Goal: Information Seeking & Learning: Find specific page/section

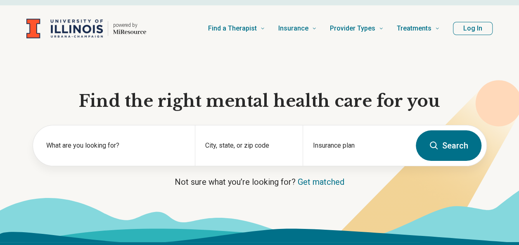
scroll to position [12, 0]
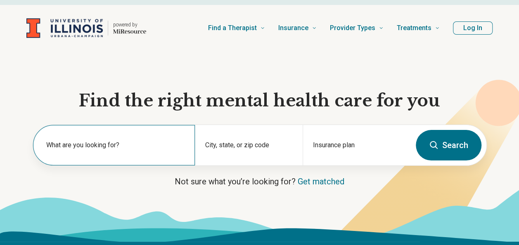
click at [115, 138] on div "What are you looking for?" at bounding box center [114, 145] width 162 height 40
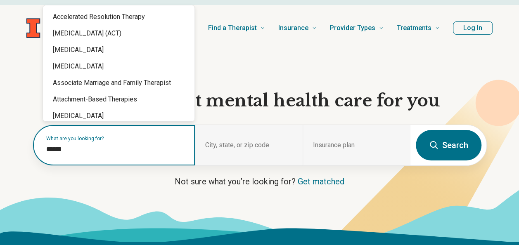
type input "*******"
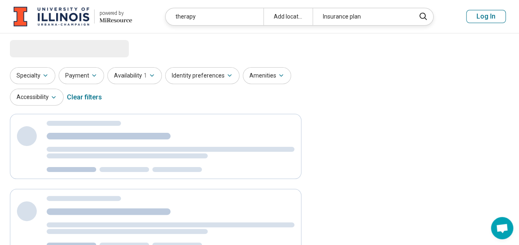
select select "***"
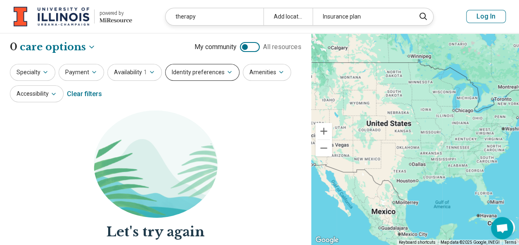
click at [217, 77] on button "Identity preferences" at bounding box center [202, 72] width 74 height 17
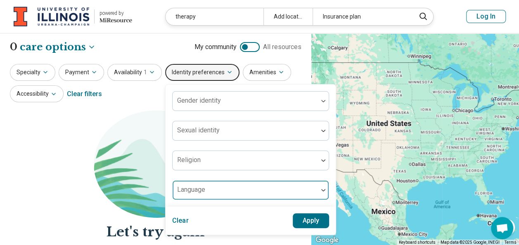
click at [221, 192] on div at bounding box center [245, 194] width 139 height 12
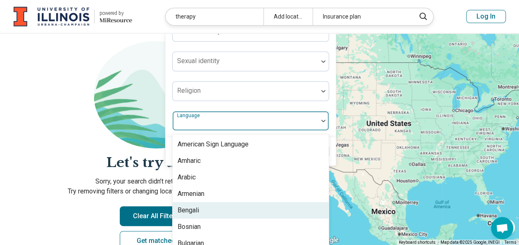
scroll to position [94, 0]
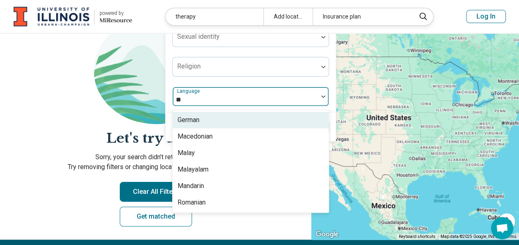
type input "***"
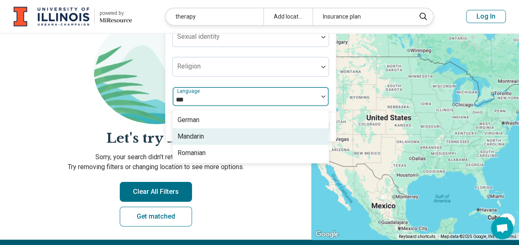
click at [202, 136] on div "Mandarin" at bounding box center [191, 137] width 26 height 10
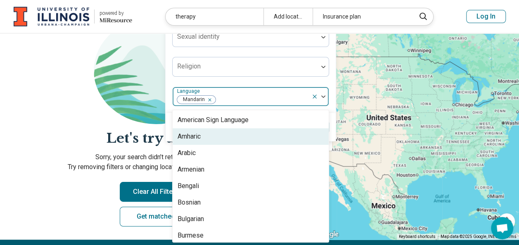
click at [115, 109] on img at bounding box center [156, 70] width 124 height 107
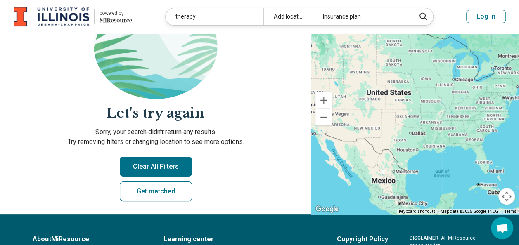
scroll to position [0, 0]
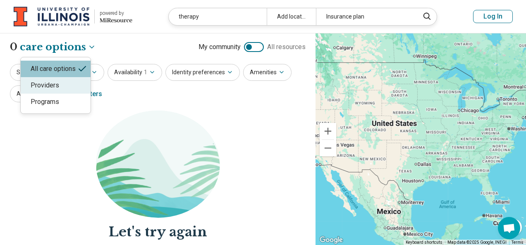
click at [61, 93] on div "Providers" at bounding box center [56, 85] width 70 height 17
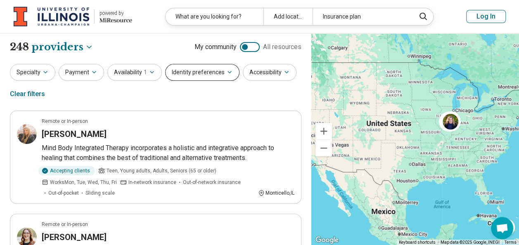
click at [215, 78] on button "Identity preferences" at bounding box center [202, 72] width 74 height 17
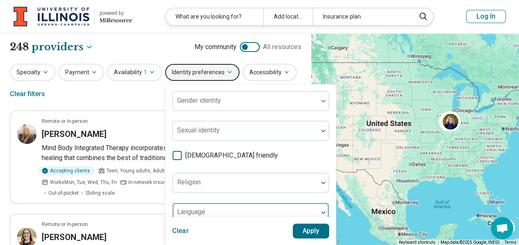
click at [207, 205] on div at bounding box center [245, 213] width 145 height 18
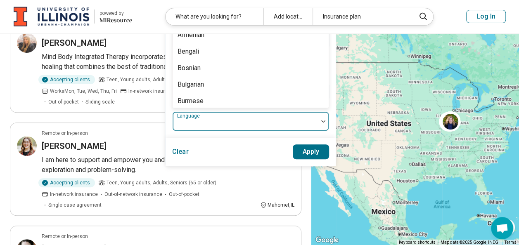
scroll to position [116, 0]
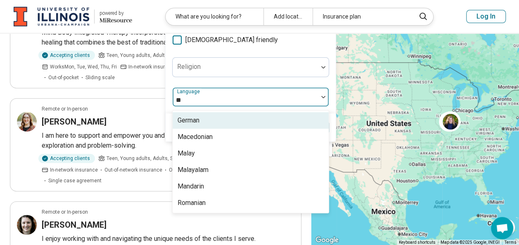
type input "***"
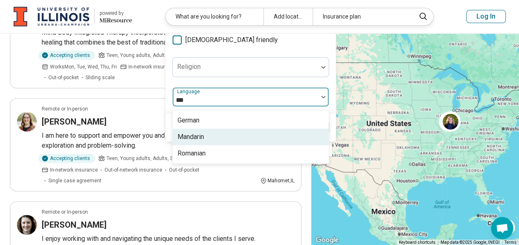
click at [183, 133] on div "Mandarin" at bounding box center [191, 137] width 26 height 10
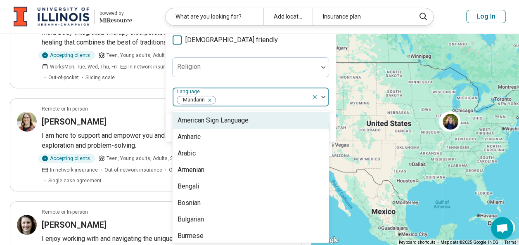
click at [166, 134] on div "Clear Apply" at bounding box center [251, 128] width 170 height 28
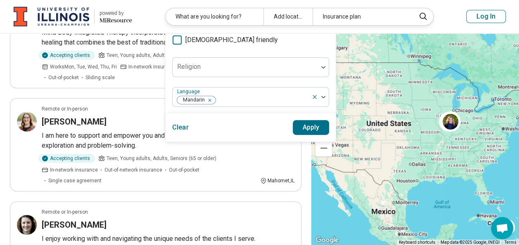
click at [293, 129] on button "Apply" at bounding box center [311, 127] width 37 height 15
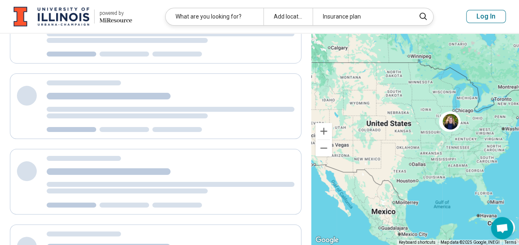
scroll to position [0, 0]
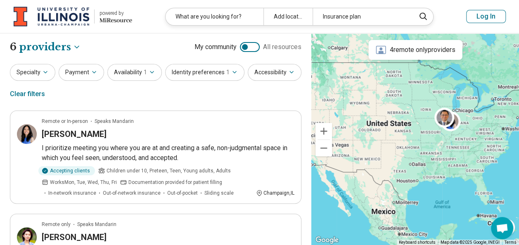
click at [60, 16] on img at bounding box center [52, 17] width 76 height 20
